Goal: Task Accomplishment & Management: Use online tool/utility

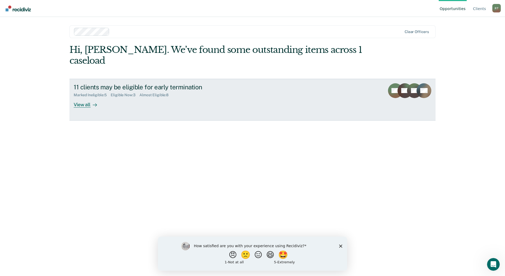
click at [89, 97] on div "View all" at bounding box center [89, 102] width 30 height 10
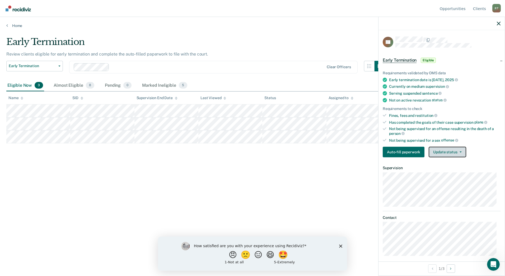
click at [445, 151] on button "Update status" at bounding box center [447, 152] width 37 height 11
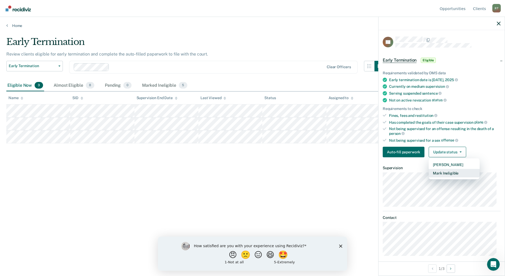
click at [444, 174] on button "Mark Ineligible" at bounding box center [454, 173] width 51 height 8
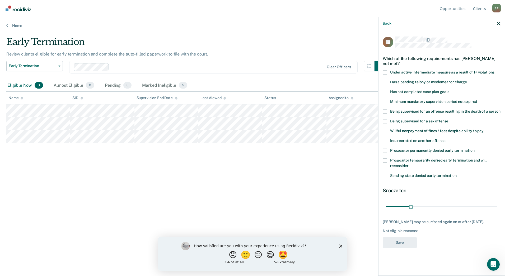
click at [386, 92] on span at bounding box center [385, 92] width 4 height 4
click at [449, 90] on input "Has not completed case plan goals" at bounding box center [449, 90] width 0 height 0
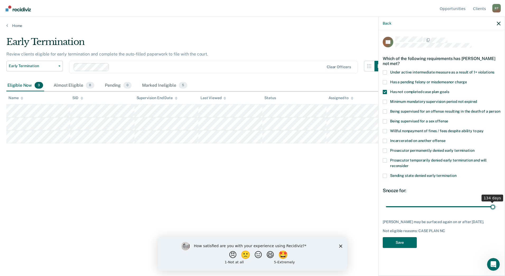
click at [493, 207] on input "range" at bounding box center [442, 206] width 112 height 9
drag, startPoint x: 494, startPoint y: 207, endPoint x: 504, endPoint y: 212, distance: 11.7
type input "137"
click at [498, 210] on input "range" at bounding box center [442, 206] width 112 height 9
click at [409, 241] on button "Save" at bounding box center [400, 242] width 34 height 11
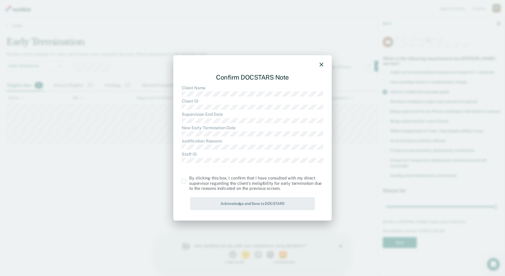
drag, startPoint x: 182, startPoint y: 182, endPoint x: 194, endPoint y: 187, distance: 12.7
click at [184, 182] on span at bounding box center [184, 181] width 4 height 4
click at [189, 179] on input "checkbox" at bounding box center [189, 179] width 0 height 0
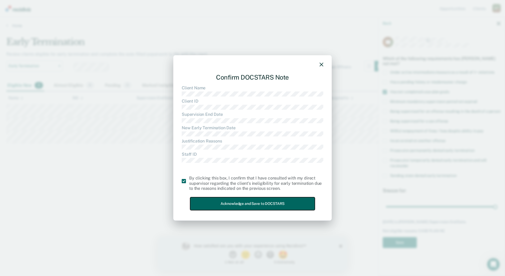
click at [228, 201] on button "Acknowledge and Save to DOCSTARS" at bounding box center [252, 203] width 125 height 13
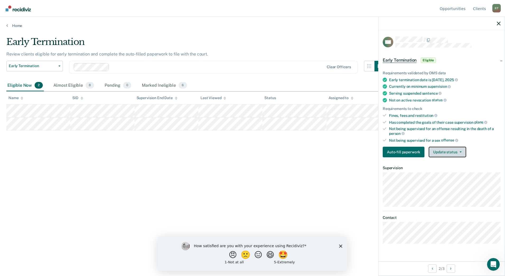
click at [440, 152] on button "Update status" at bounding box center [447, 152] width 37 height 11
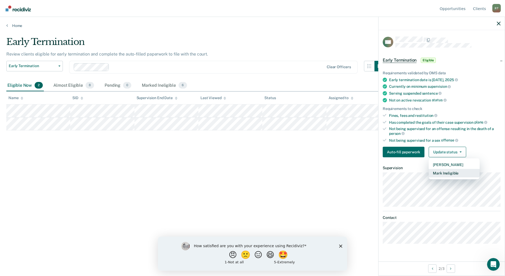
click at [441, 175] on button "Mark Ineligible" at bounding box center [454, 173] width 51 height 8
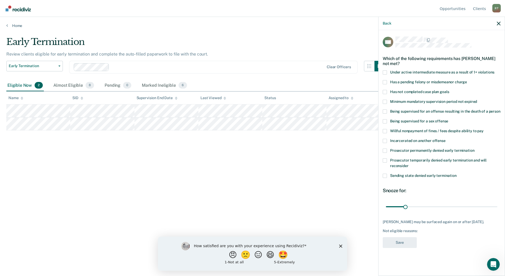
click at [385, 91] on span at bounding box center [385, 92] width 4 height 4
click at [449, 90] on input "Has not completed case plan goals" at bounding box center [449, 90] width 0 height 0
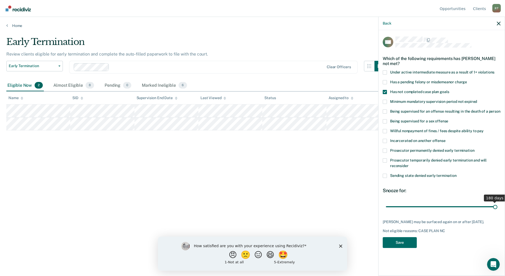
drag, startPoint x: 406, startPoint y: 206, endPoint x: 506, endPoint y: 196, distance: 100.9
type input "180"
click at [498, 202] on input "range" at bounding box center [442, 206] width 112 height 9
click at [390, 238] on button "Save" at bounding box center [400, 242] width 34 height 11
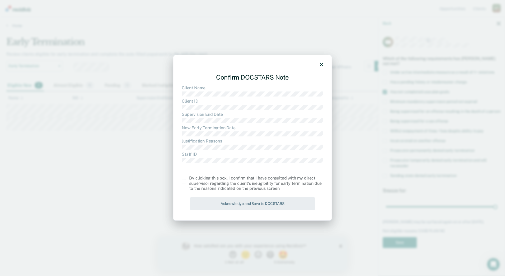
click at [186, 182] on span at bounding box center [184, 181] width 4 height 4
click at [189, 179] on input "checkbox" at bounding box center [189, 179] width 0 height 0
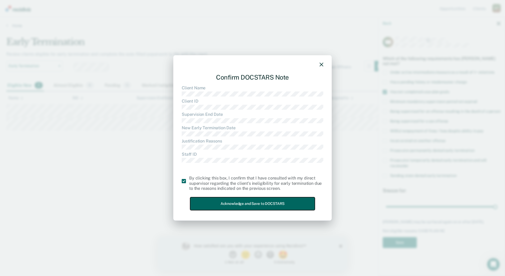
click at [231, 201] on button "Acknowledge and Save to DOCSTARS" at bounding box center [252, 203] width 125 height 13
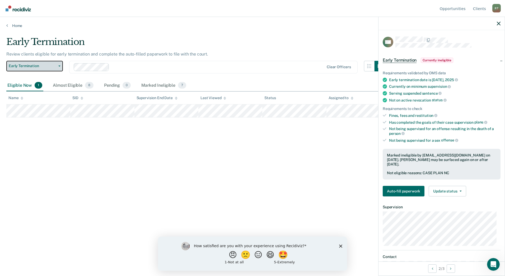
click at [61, 67] on button "Early Termination" at bounding box center [34, 66] width 57 height 11
